Goal: Task Accomplishment & Management: Manage account settings

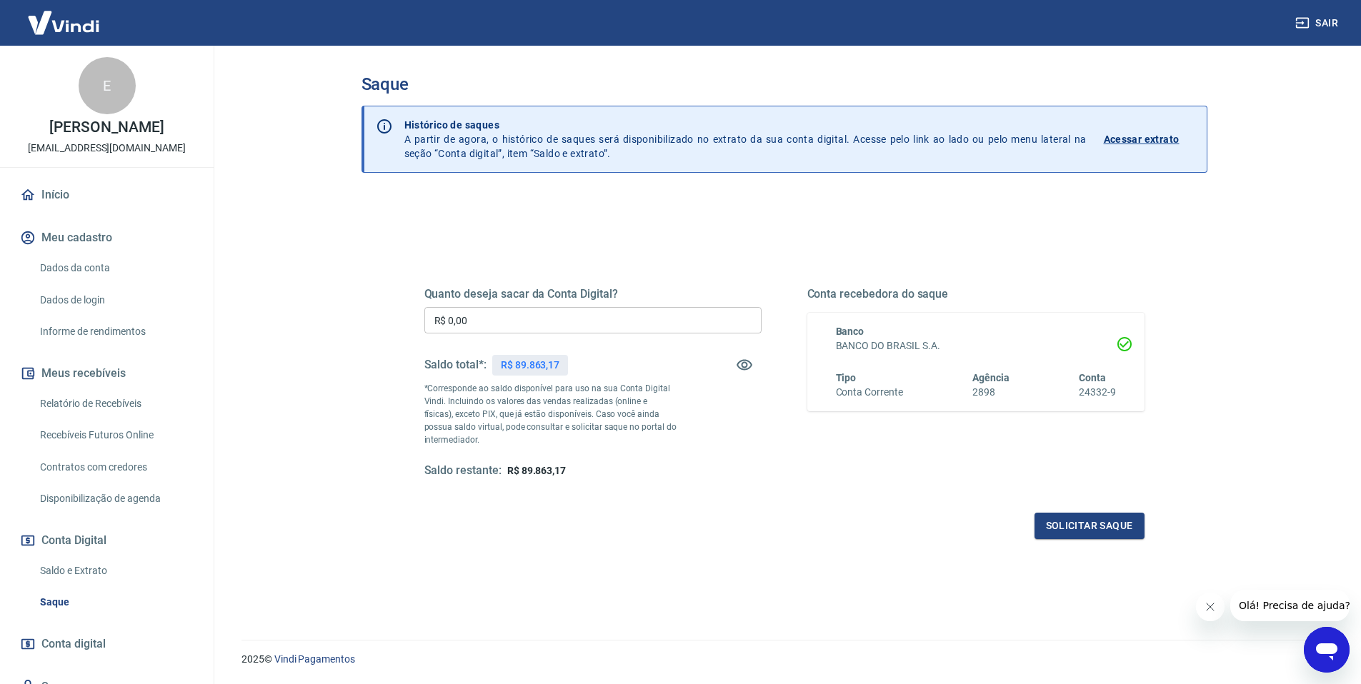
click at [535, 315] on input "R$ 0,00" at bounding box center [592, 320] width 337 height 26
click at [481, 321] on input "R$ 50.000,00" at bounding box center [592, 320] width 337 height 26
type input "R$ 50.000,00"
click at [1086, 532] on button "Solicitar saque" at bounding box center [1090, 526] width 110 height 26
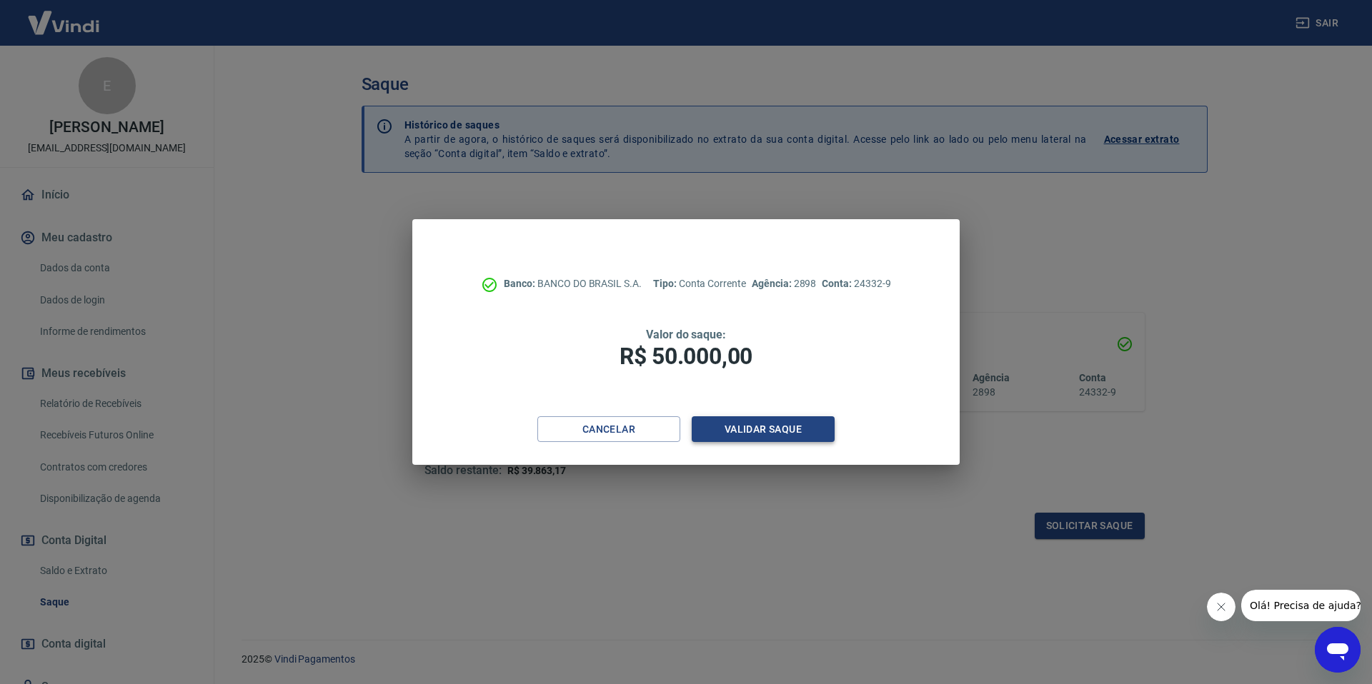
click at [734, 423] on button "Validar saque" at bounding box center [763, 430] width 143 height 26
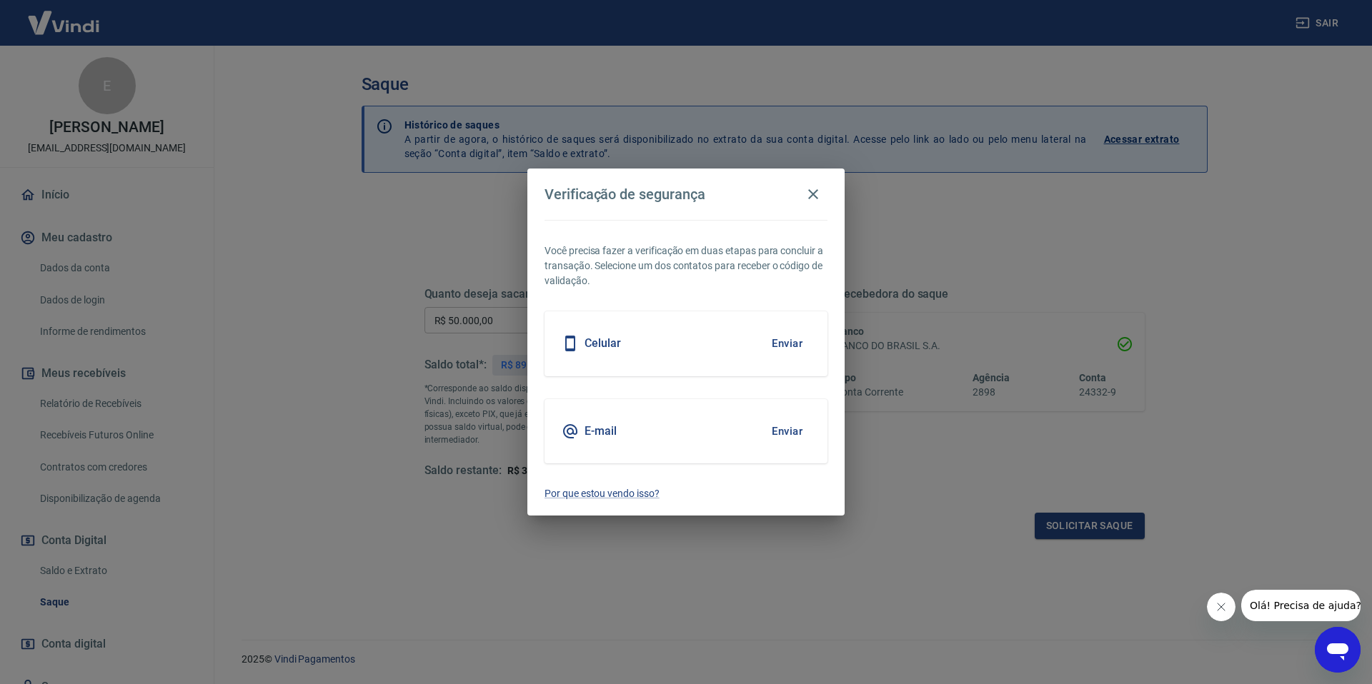
click at [795, 349] on button "Enviar" at bounding box center [787, 344] width 46 height 30
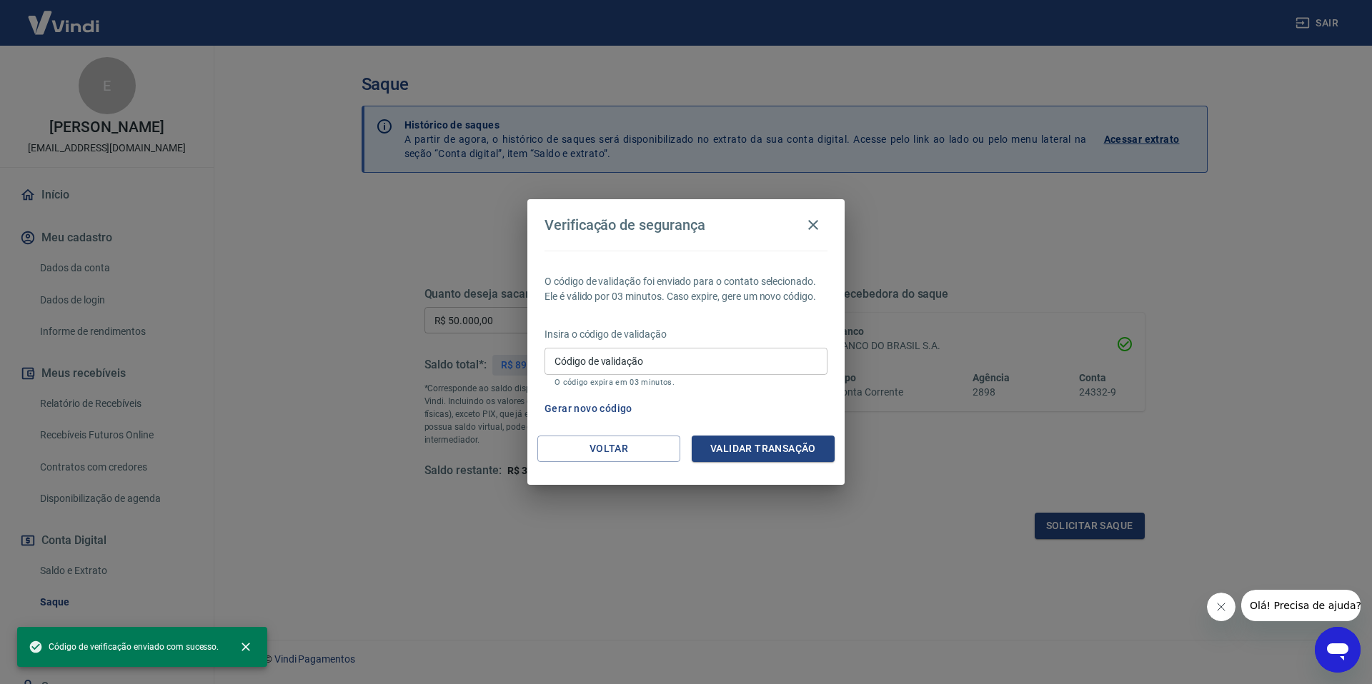
click at [627, 366] on input "Código de validação" at bounding box center [685, 361] width 283 height 26
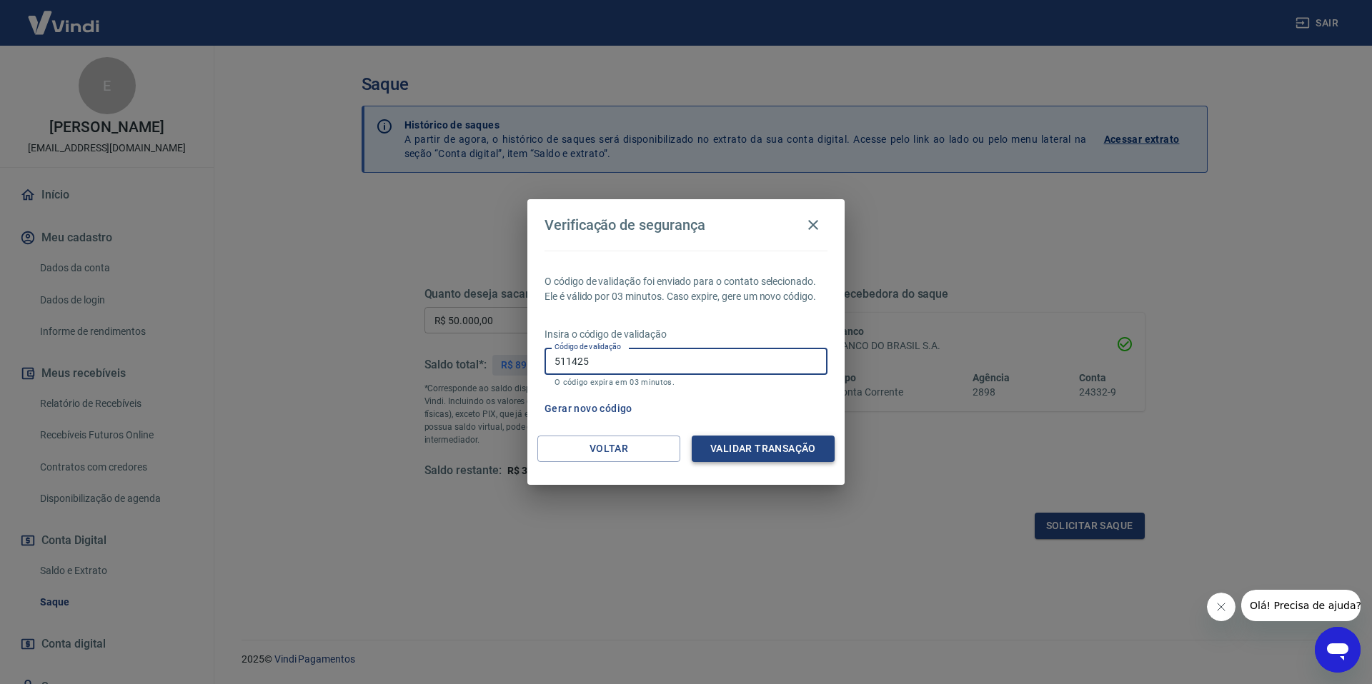
type input "511425"
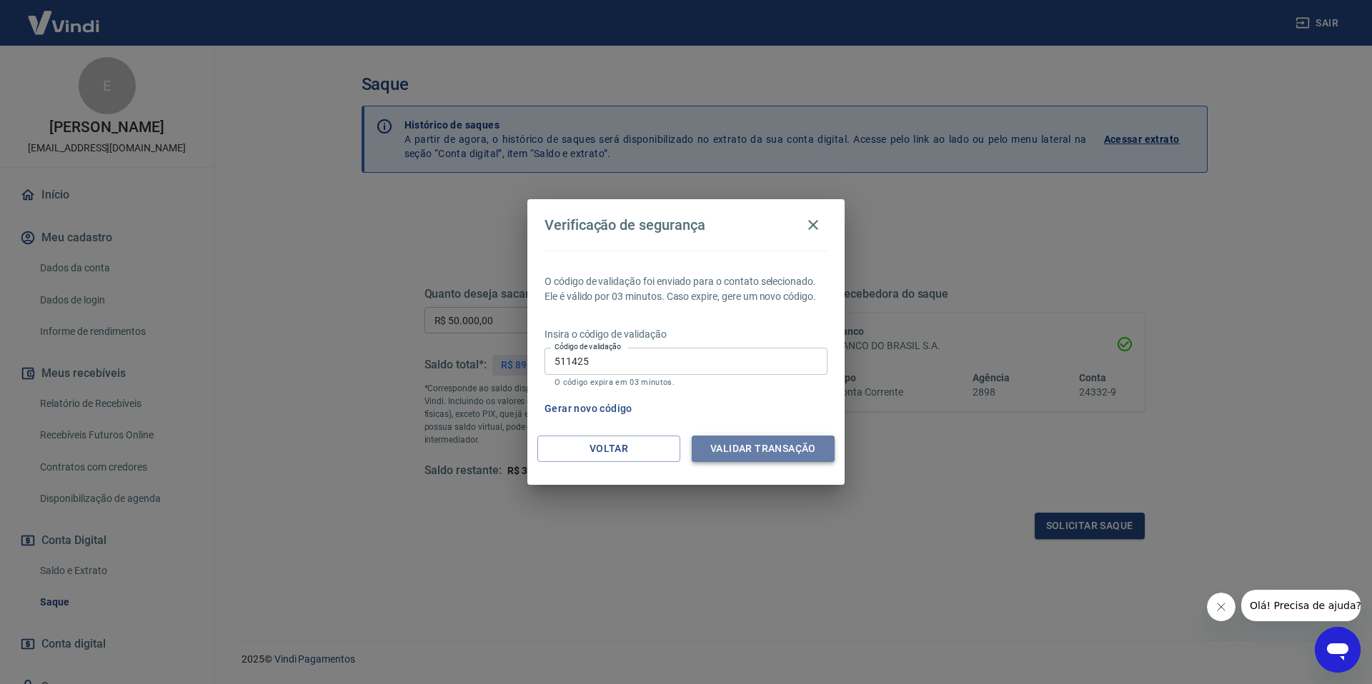
click at [760, 448] on button "Validar transação" at bounding box center [763, 449] width 143 height 26
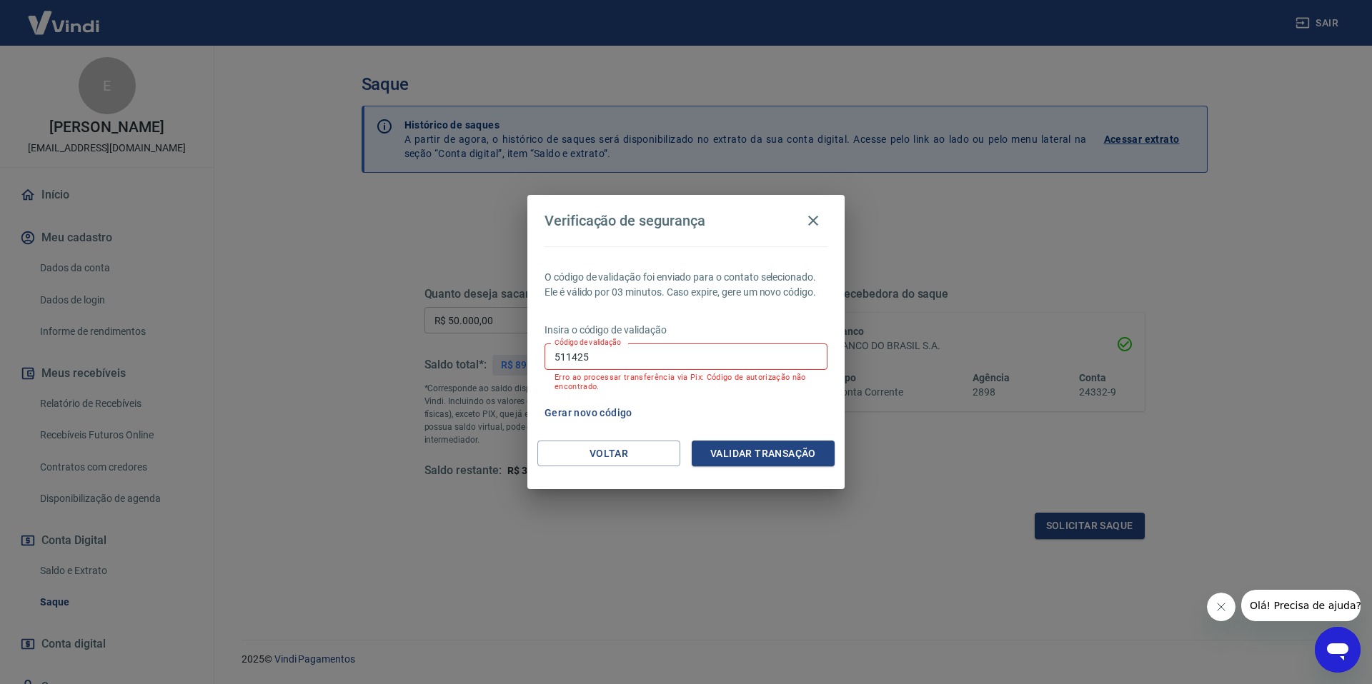
click at [602, 365] on input "511425" at bounding box center [685, 357] width 283 height 26
click at [609, 361] on input "Código de validação" at bounding box center [685, 357] width 283 height 26
type input "628602"
click at [769, 452] on button "Validar transação" at bounding box center [763, 454] width 143 height 26
